Goal: Task Accomplishment & Management: Complete application form

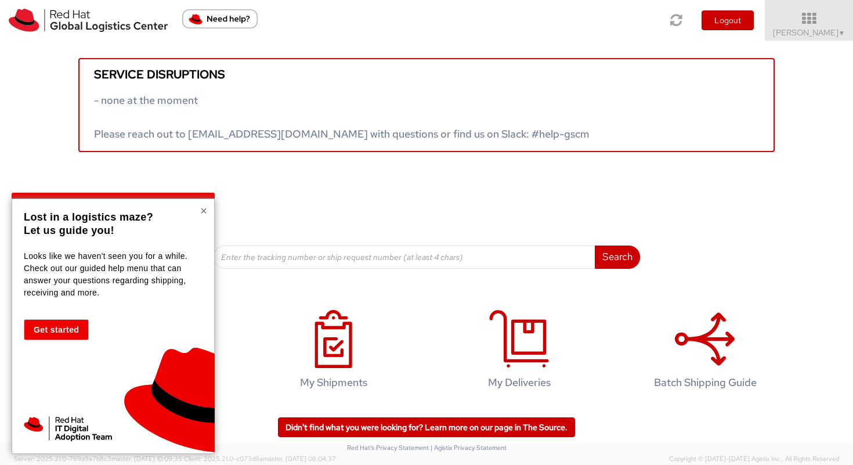
click at [202, 210] on button "×" at bounding box center [203, 211] width 7 height 12
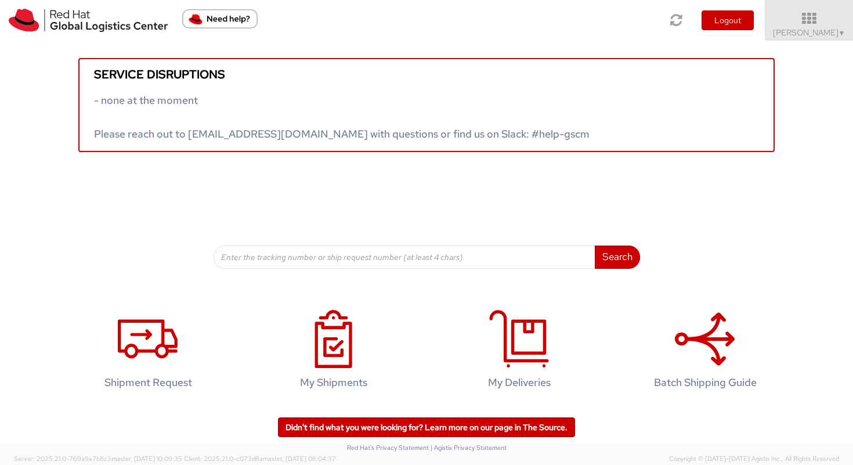
scroll to position [1, 0]
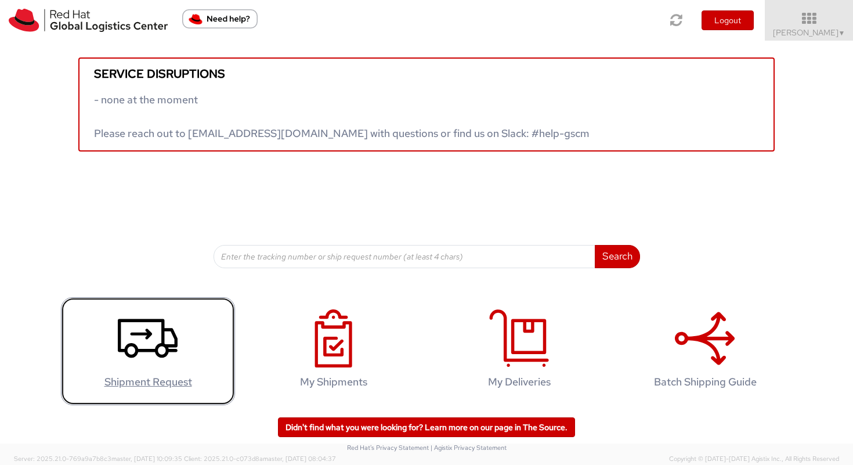
click at [151, 359] on icon at bounding box center [148, 338] width 60 height 58
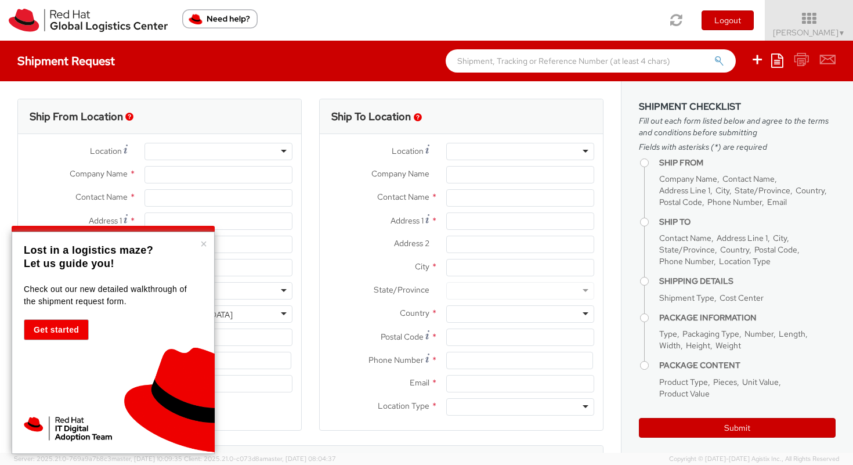
select select "764"
select select
click at [204, 244] on button "×" at bounding box center [203, 244] width 7 height 12
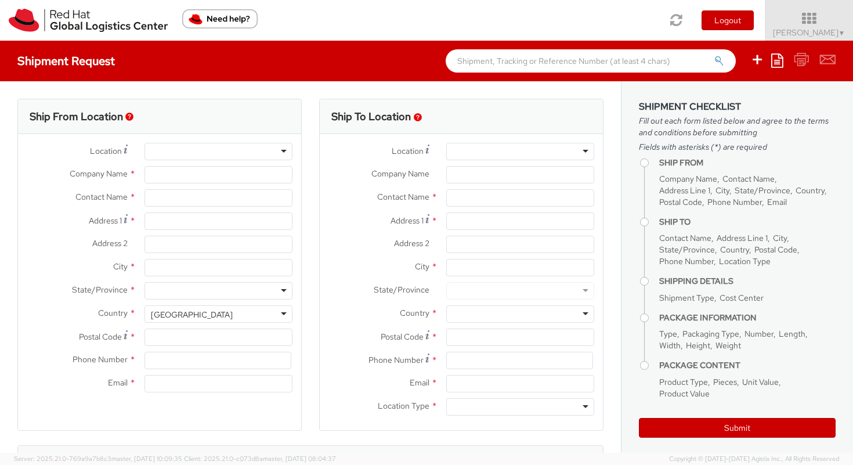
click at [245, 149] on div at bounding box center [218, 151] width 148 height 17
type input "Red Hat Limited"
type input "[PERSON_NAME]"
type input "[STREET_ADDRESS]"
type input "Kinsale Rd"
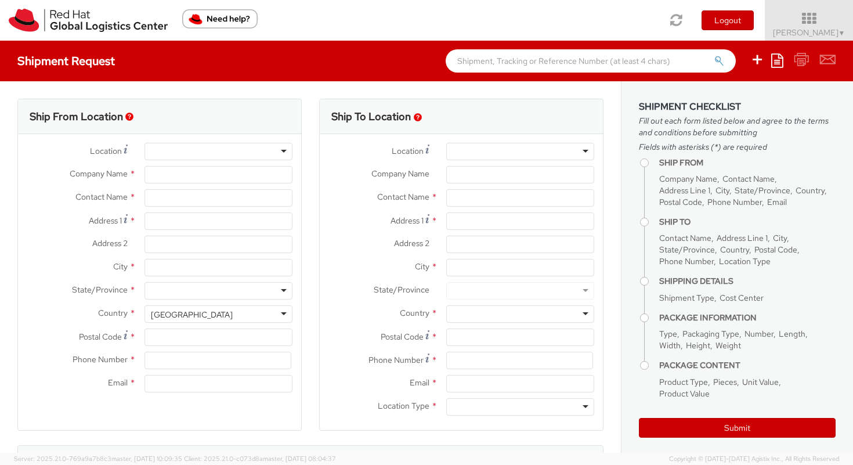
type input "[GEOGRAPHIC_DATA]"
type input "T12 XR60"
type input "353 21 2303400"
type input "[EMAIL_ADDRESS][DOMAIN_NAME]"
select select "CM"
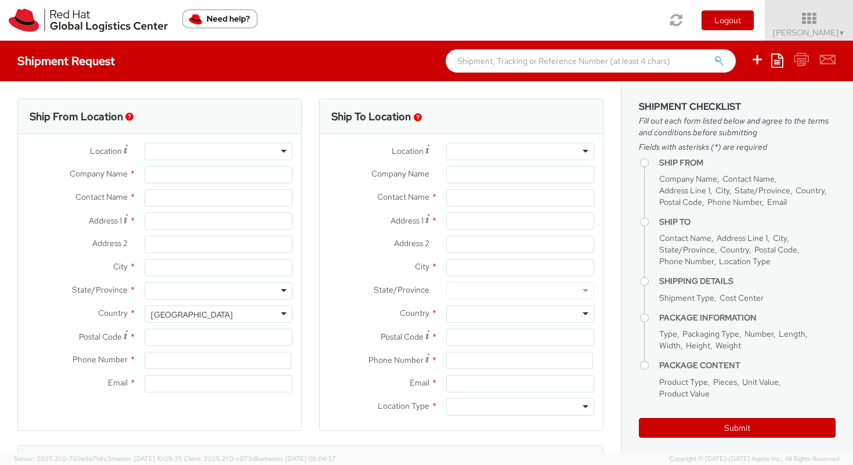
select select "KGS"
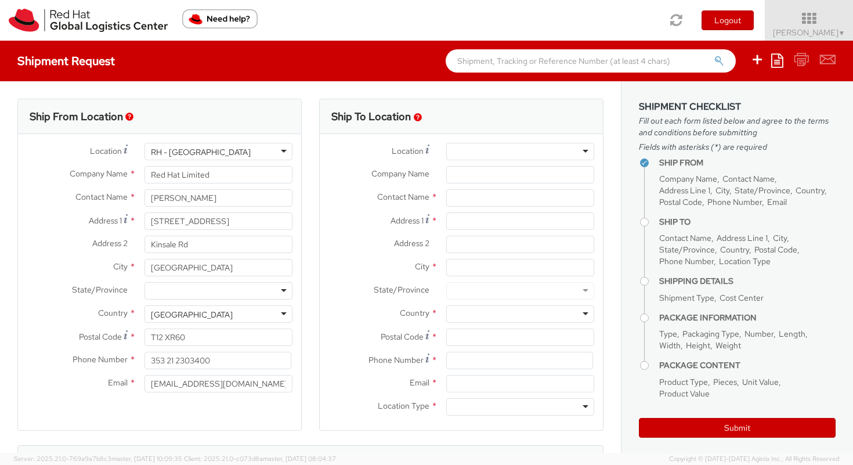
click at [479, 149] on div at bounding box center [520, 151] width 148 height 17
type input "T"
type input "[GEOGRAPHIC_DATA]"
click at [491, 182] on input "Company Name *" at bounding box center [520, 174] width 148 height 17
type input "Deloitte Values House"
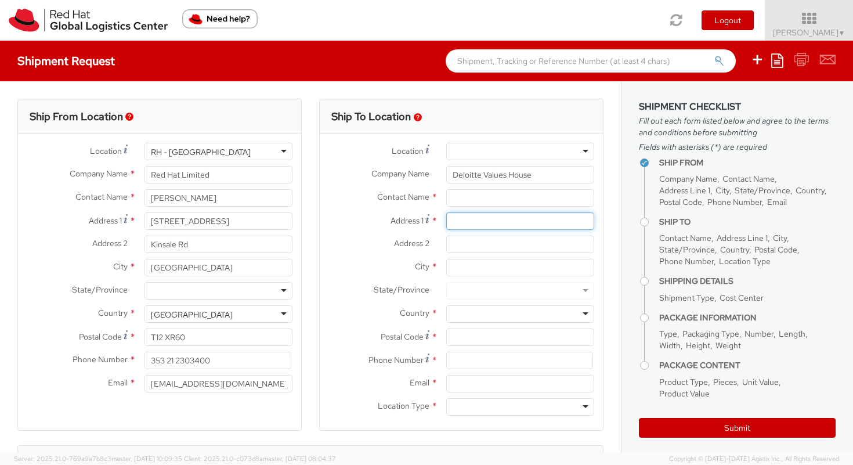
click at [507, 222] on input "Address 1 *" at bounding box center [520, 220] width 148 height 17
paste input "[STREET_ADDRESS]"
type input "[PERSON_NAME][STREET_ADDRESS],"
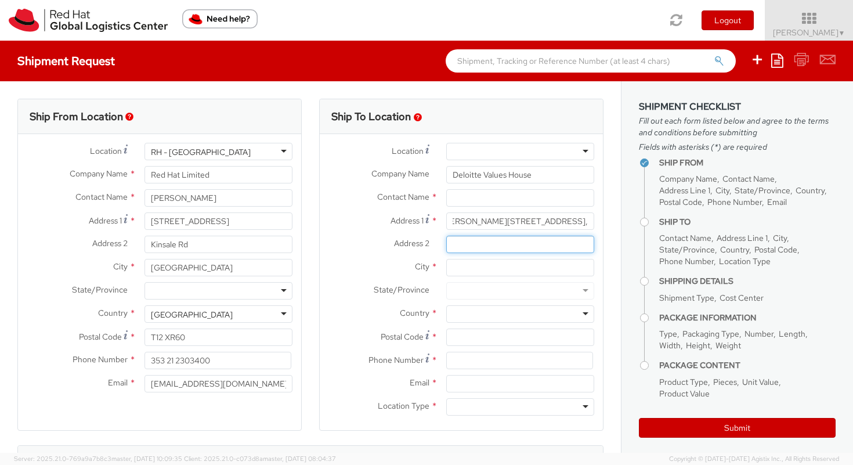
scroll to position [0, 0]
click at [490, 243] on input "Address 2 *" at bounding box center [520, 244] width 148 height 17
paste input "[PERSON_NAME] [STREET_ADDRESS],"
type input "[PERSON_NAME] [STREET_ADDRESS],"
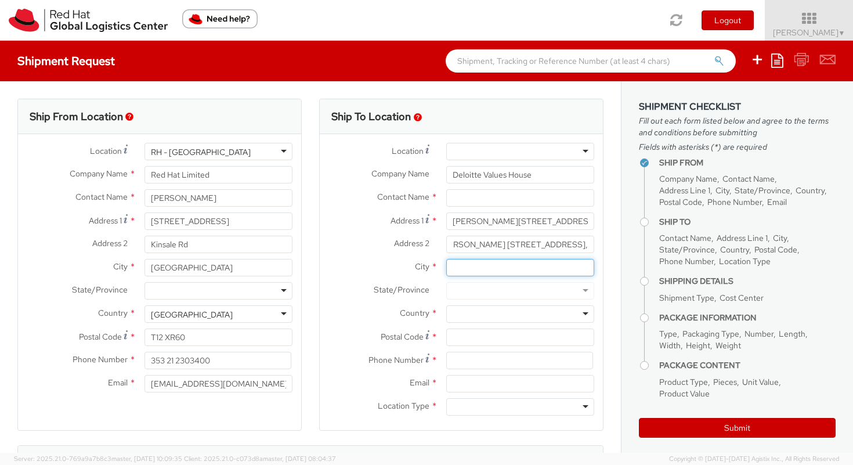
scroll to position [0, 0]
click at [493, 267] on input "City *" at bounding box center [520, 267] width 148 height 17
type input "[GEOGRAPHIC_DATA]"
click at [486, 289] on div at bounding box center [520, 290] width 148 height 17
click at [507, 294] on div at bounding box center [520, 290] width 148 height 17
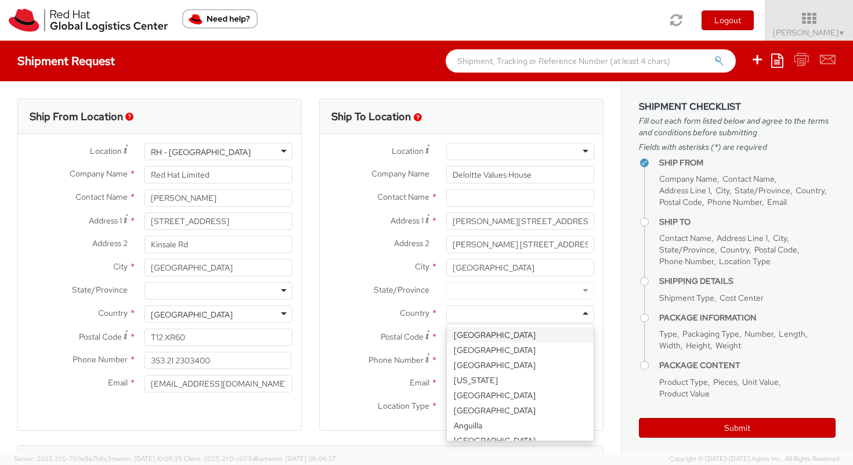
click at [486, 313] on div at bounding box center [520, 313] width 148 height 17
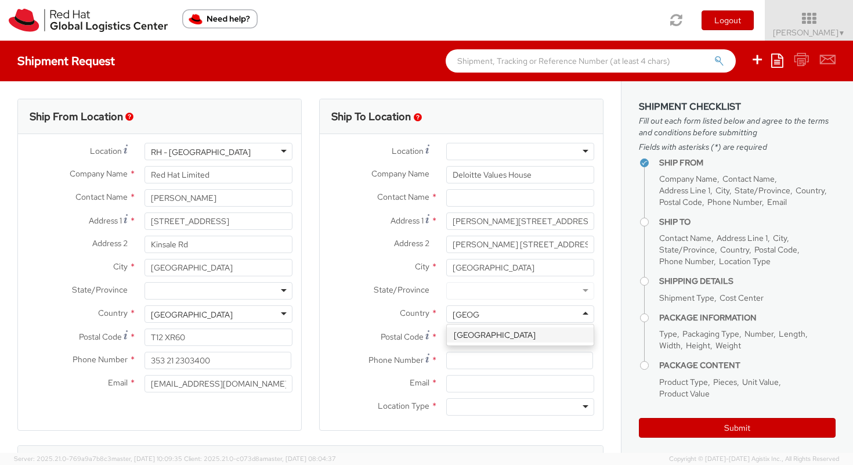
type input "[GEOGRAPHIC_DATA]"
click at [491, 357] on input at bounding box center [519, 360] width 147 height 17
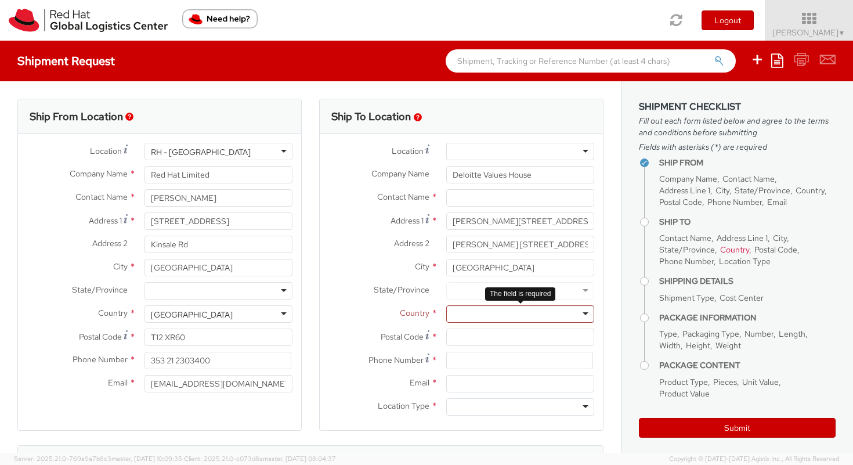
click at [479, 314] on div at bounding box center [520, 313] width 148 height 17
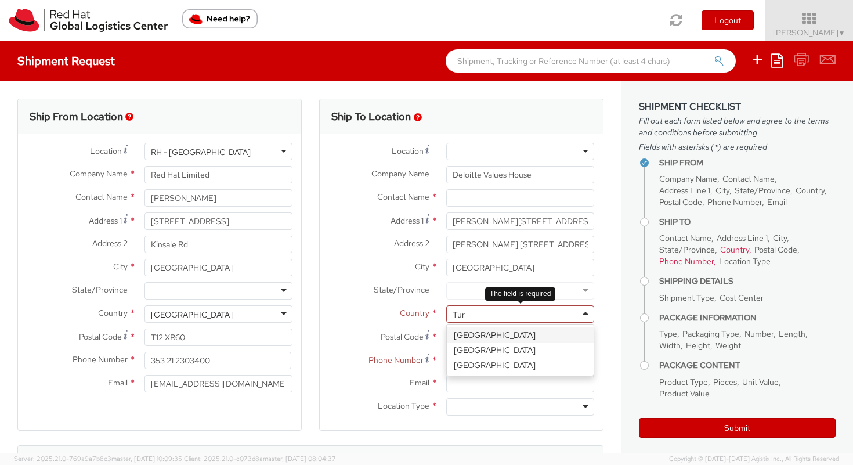
type input "Turk"
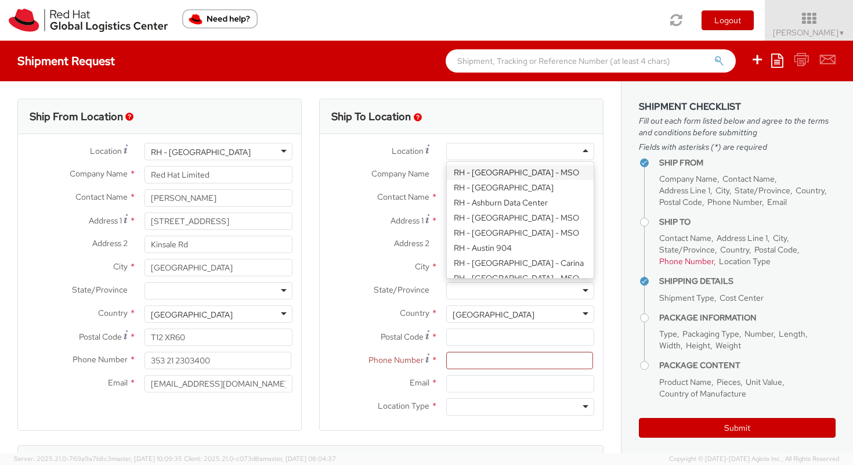
click at [469, 147] on div at bounding box center [520, 151] width 148 height 17
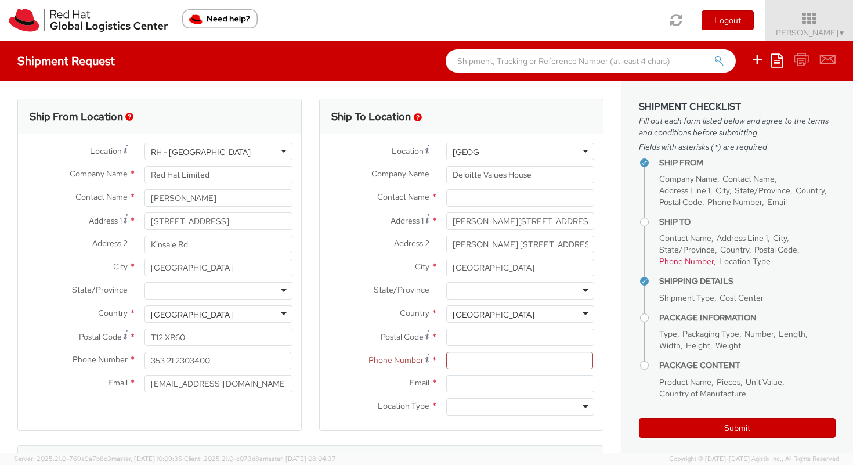
type input "[GEOGRAPHIC_DATA]"
click at [437, 164] on div "Location *" at bounding box center [461, 154] width 283 height 23
click at [468, 337] on input "Postal Code *" at bounding box center [520, 336] width 148 height 17
type input "34398"
click at [461, 364] on input at bounding box center [519, 360] width 147 height 17
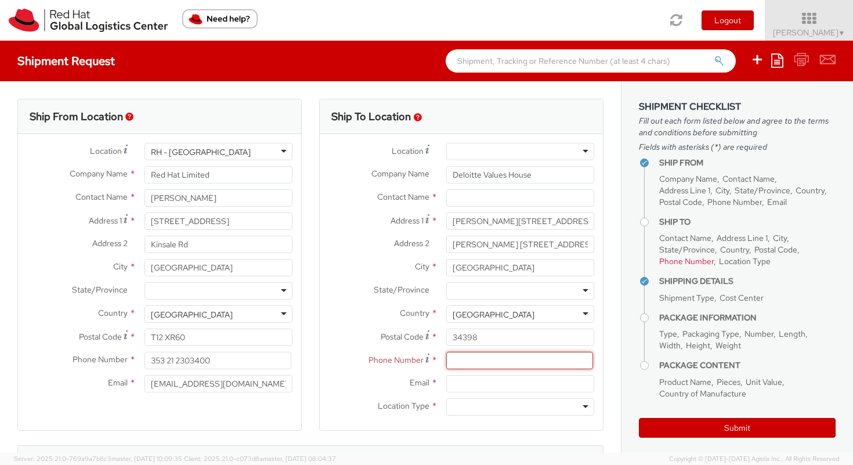
paste input "0212 366 60 00"
type input "0212 366 60 00"
click at [485, 386] on input "Email *" at bounding box center [520, 383] width 148 height 17
click at [483, 412] on div at bounding box center [520, 406] width 148 height 17
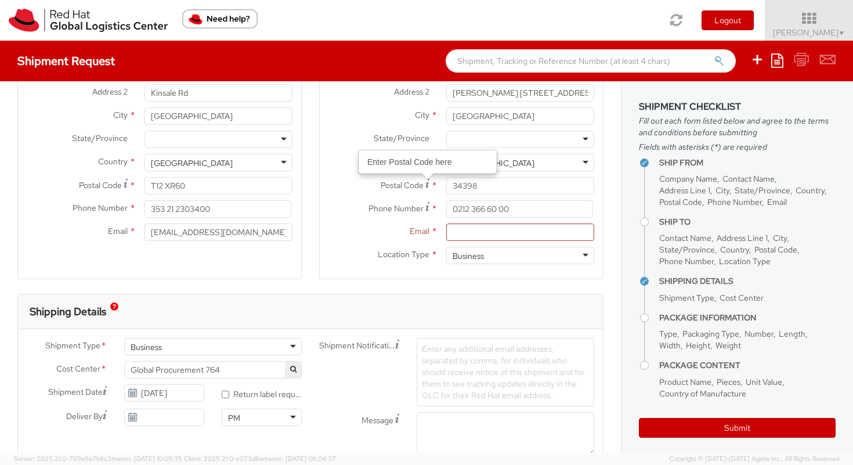
scroll to position [155, 0]
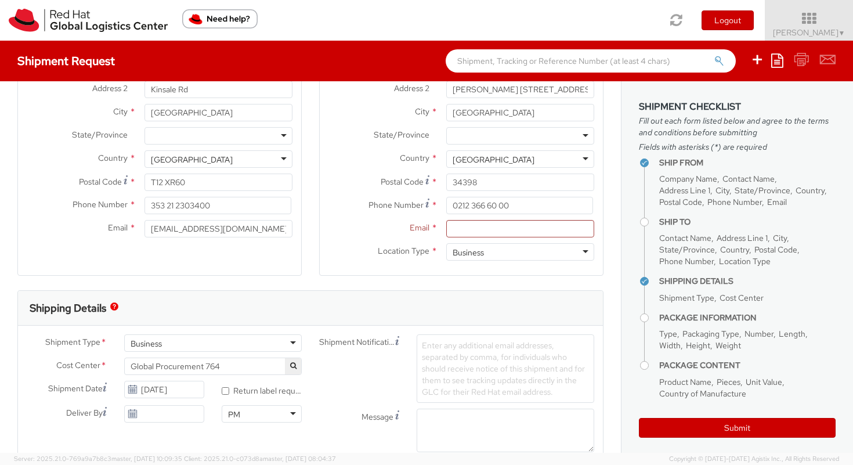
click at [191, 346] on div "Business" at bounding box center [213, 342] width 178 height 17
click at [274, 319] on div "Shipping Details" at bounding box center [310, 308] width 585 height 35
click at [234, 362] on span "Global Procurement 764" at bounding box center [213, 366] width 165 height 10
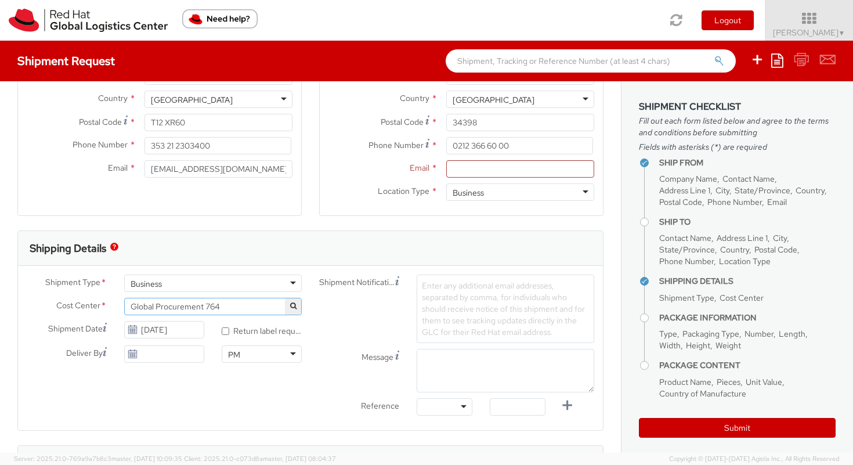
scroll to position [216, 0]
click at [223, 327] on input "* Return label required" at bounding box center [226, 330] width 8 height 8
checkbox input "true"
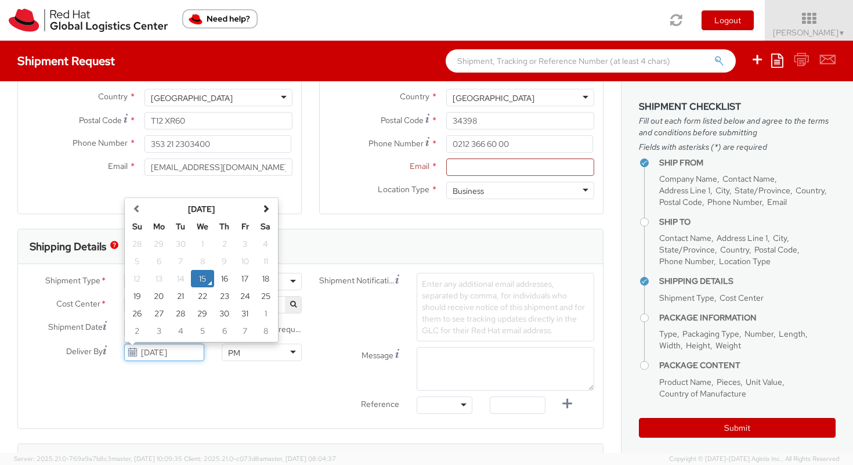
click at [172, 354] on input "[DATE]" at bounding box center [164, 352] width 80 height 17
click at [158, 299] on td "20" at bounding box center [158, 295] width 23 height 17
type input "[DATE]"
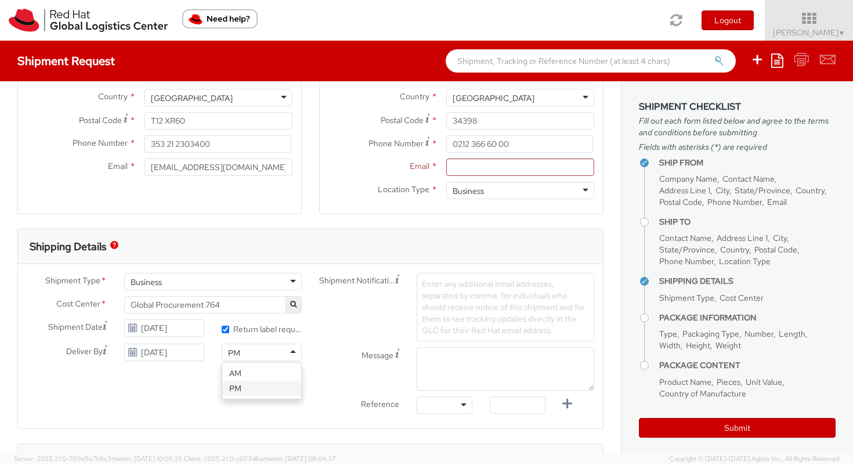
click at [256, 349] on div "PM" at bounding box center [262, 352] width 80 height 17
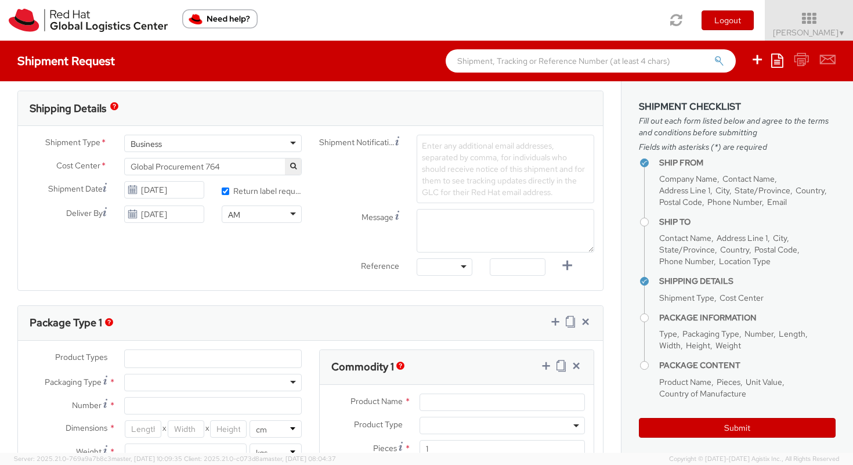
scroll to position [355, 0]
click at [227, 351] on ul at bounding box center [213, 357] width 176 height 17
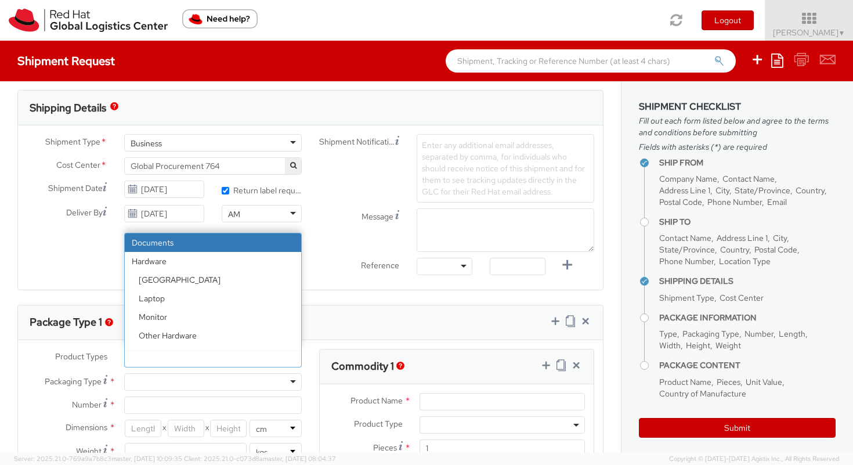
select select "DOCUMENT"
type input "Documents"
select select "DOCUMENT"
type input "1.00"
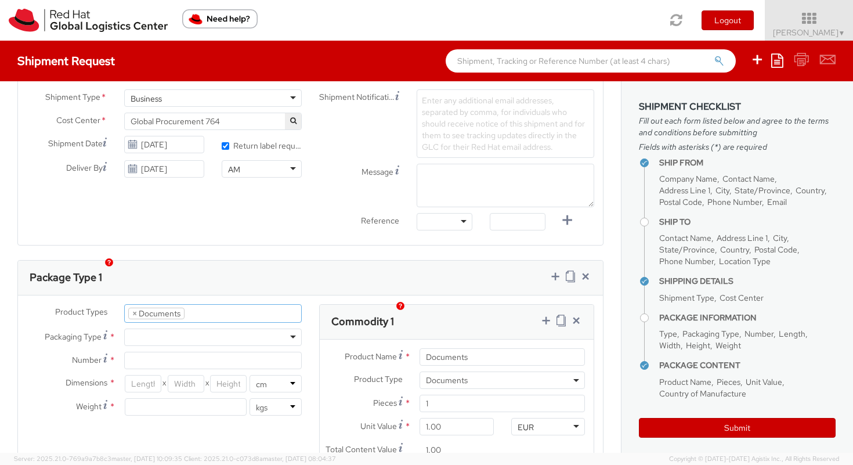
scroll to position [416, 0]
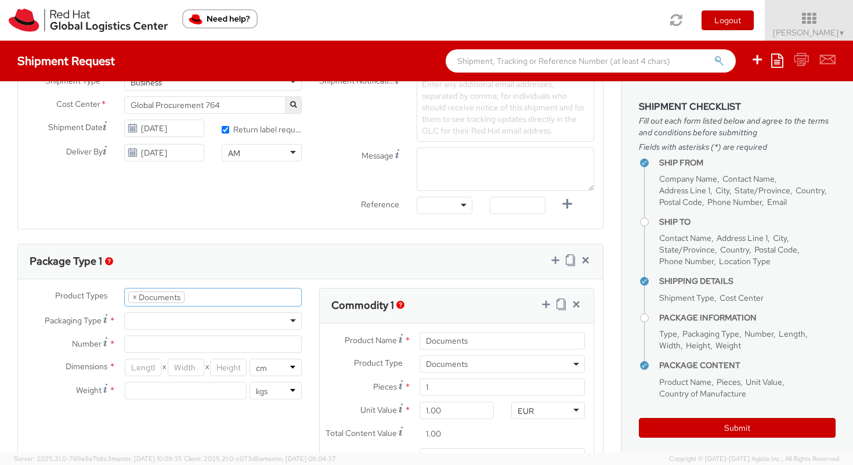
click at [174, 321] on div at bounding box center [213, 320] width 178 height 17
type input "1"
type input "24.13"
type input "31.75"
type input "0.64"
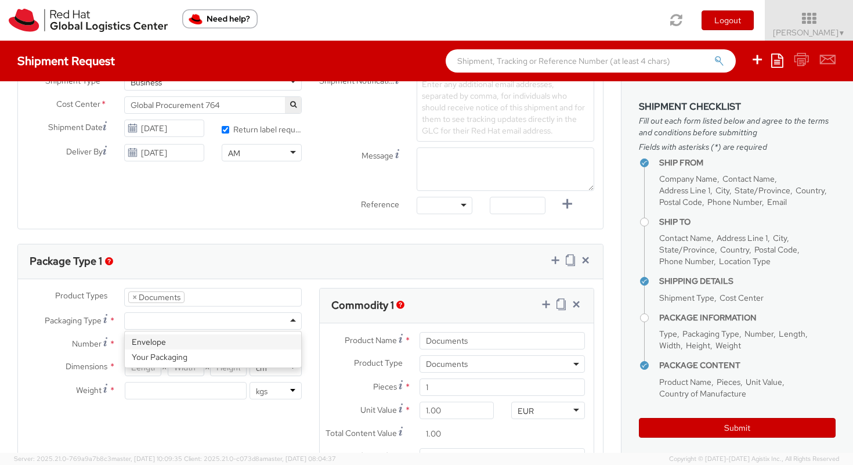
type input "0.5"
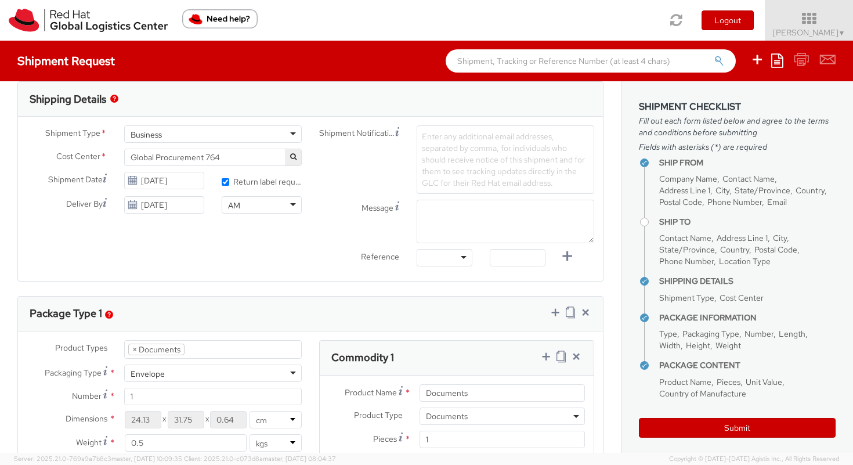
scroll to position [364, 0]
click at [238, 420] on div "24.13 X 31.75 X 0.64 in cm" at bounding box center [212, 418] width 195 height 17
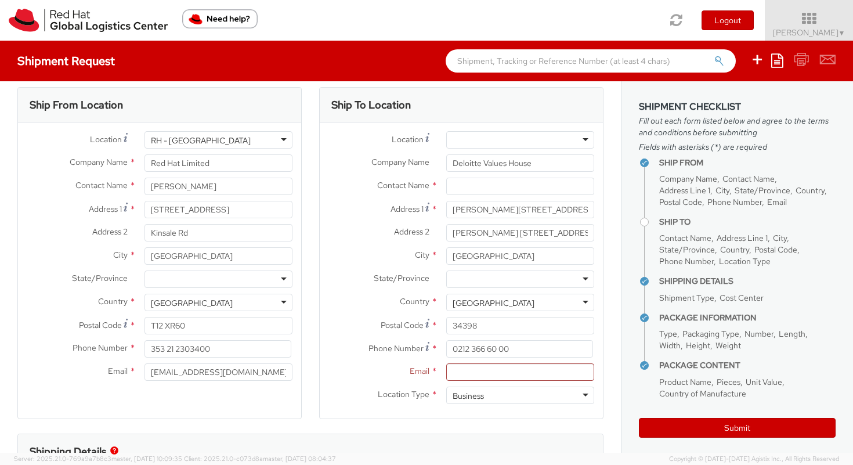
scroll to position [8, 0]
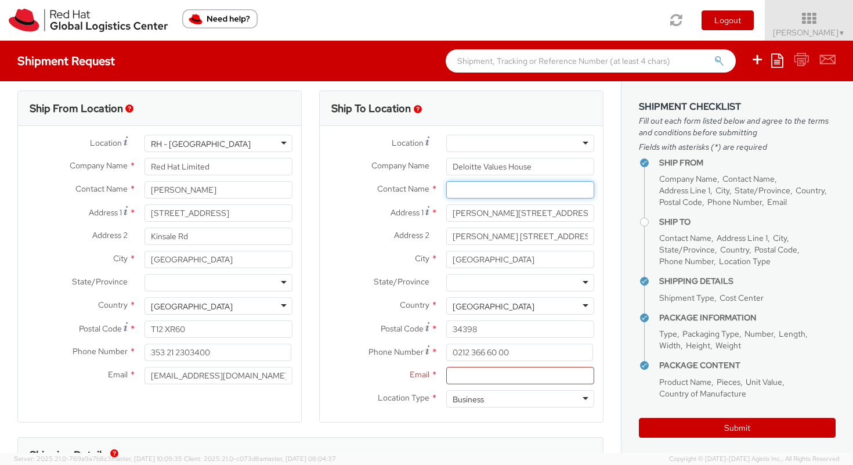
click at [476, 187] on input "text" at bounding box center [520, 189] width 148 height 17
paste input "[PERSON_NAME]"
type input "[PERSON_NAME]"
click at [478, 373] on input "Email *" at bounding box center [520, 375] width 148 height 17
paste input "[EMAIL_ADDRESS][DOMAIN_NAME]"
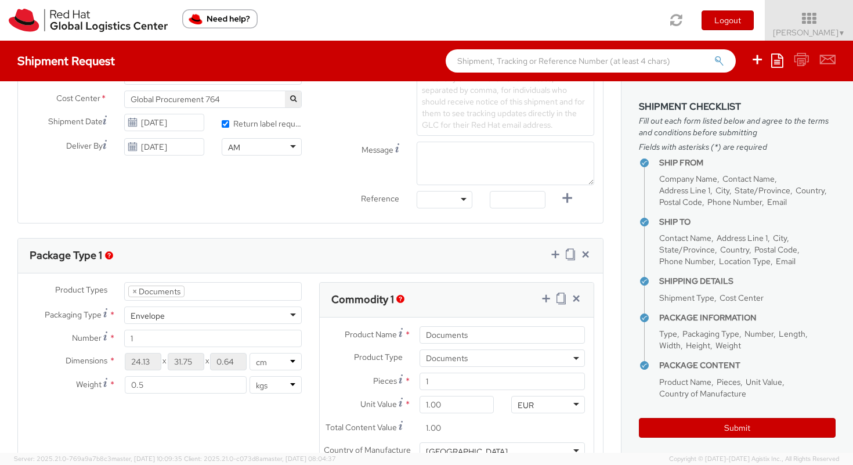
scroll to position [425, 0]
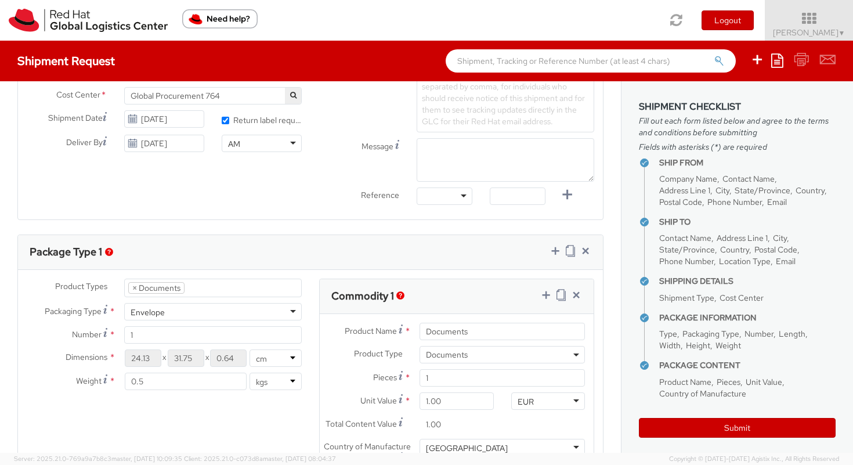
type input "[EMAIL_ADDRESS][DOMAIN_NAME]"
click at [287, 357] on select "in cm" at bounding box center [276, 357] width 52 height 17
select select "IN"
click at [250, 349] on select "in cm" at bounding box center [276, 357] width 52 height 17
type input "3.74"
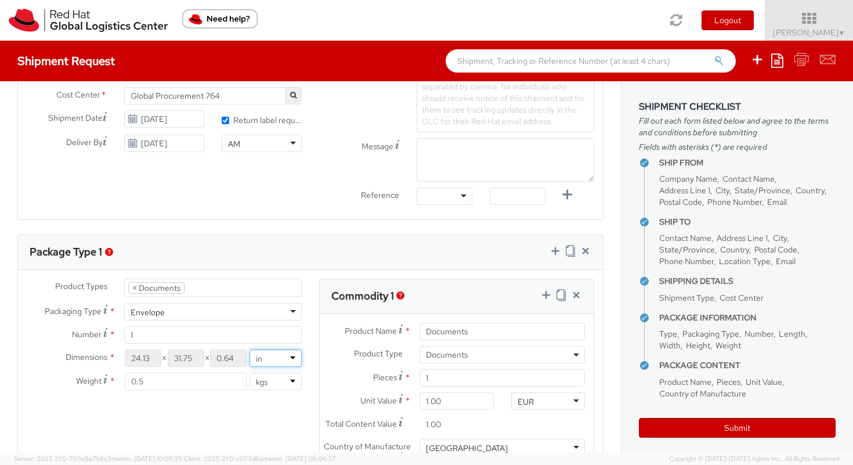
type input "4.92"
type input "0.1"
click at [285, 360] on select "in cm" at bounding box center [276, 357] width 52 height 17
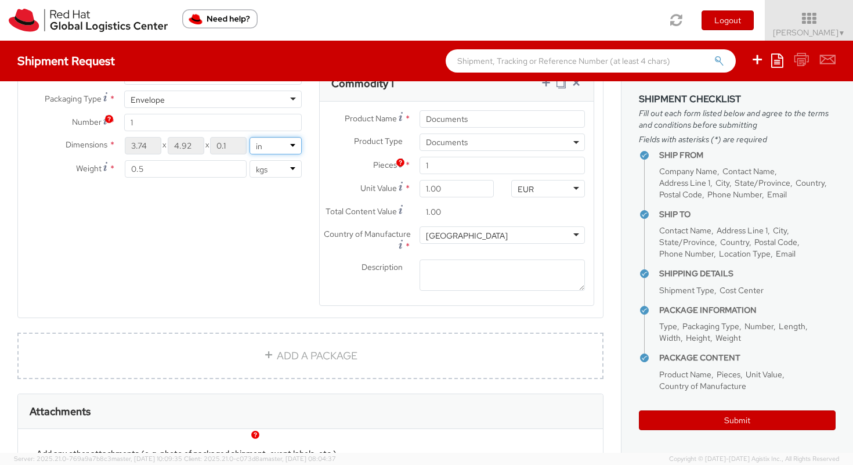
scroll to position [787, 0]
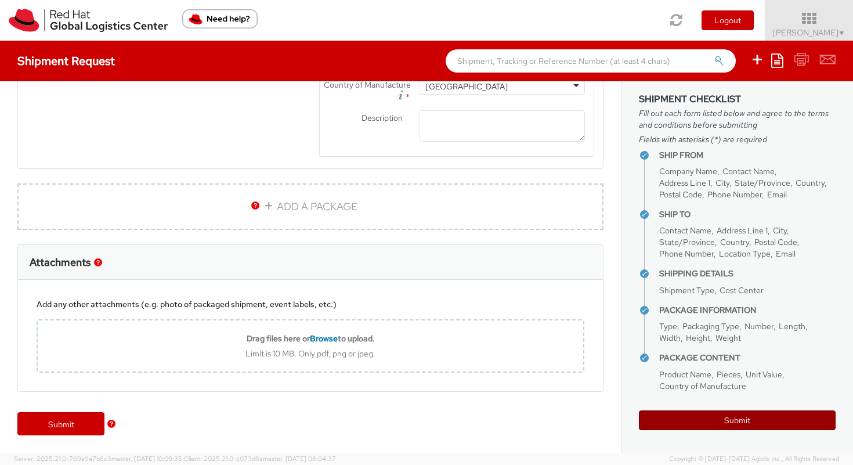
click at [678, 420] on button "Submit" at bounding box center [737, 420] width 197 height 20
